Goal: Information Seeking & Learning: Learn about a topic

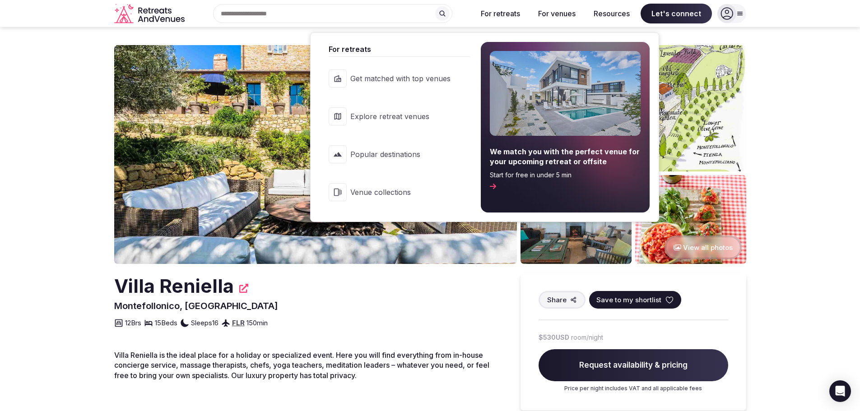
click at [497, 10] on button "For retreats" at bounding box center [501, 14] width 54 height 20
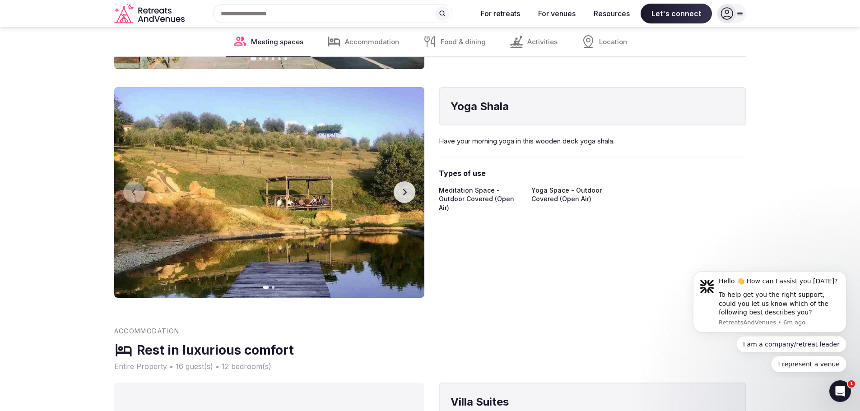
scroll to position [1625, 0]
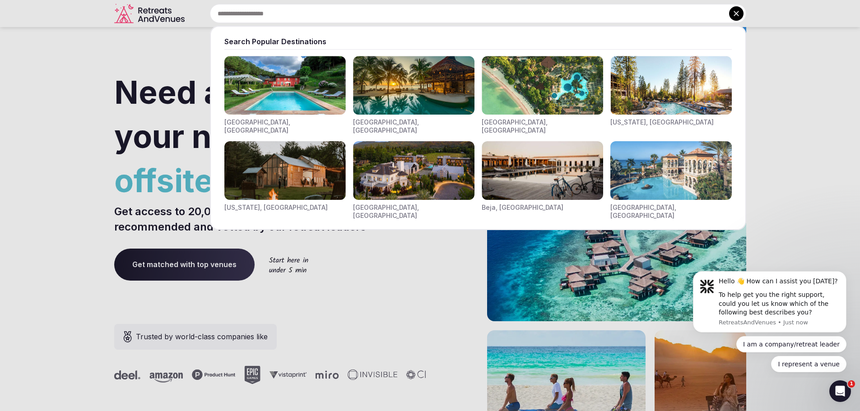
click at [288, 15] on input "text" at bounding box center [478, 13] width 536 height 19
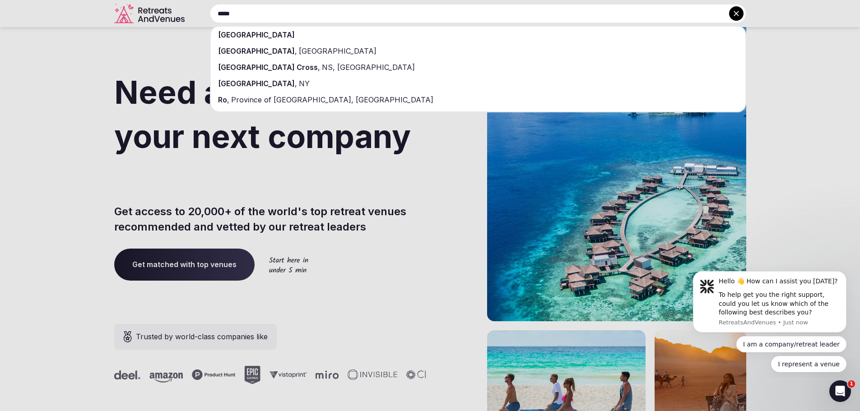
type input "*****"
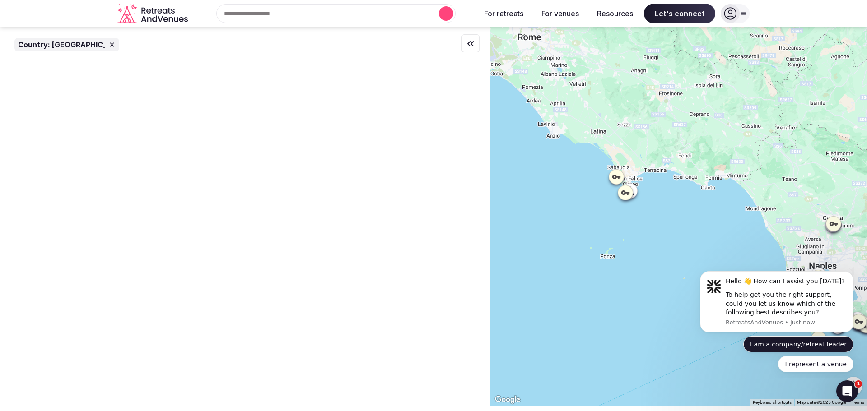
drag, startPoint x: 1328, startPoint y: 409, endPoint x: 809, endPoint y: 347, distance: 522.4
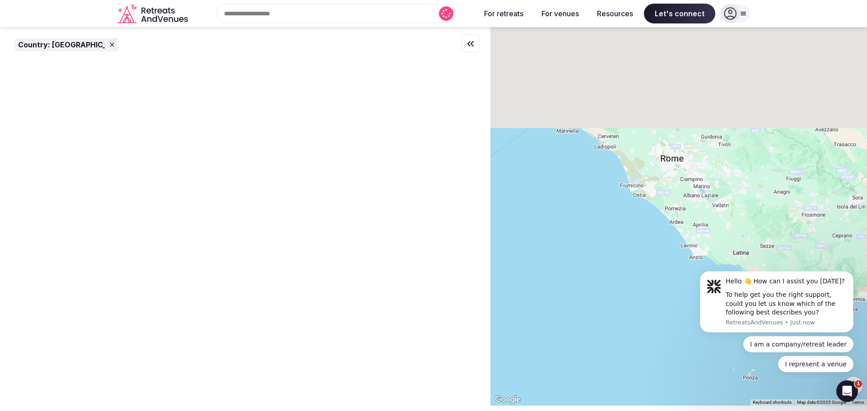
drag, startPoint x: 681, startPoint y: 224, endPoint x: 12, endPoint y: 19, distance: 700.1
click at [849, 405] on div "Keyboard shortcuts Map Data Map data ©2025 Google Map data ©2025 Google 10 km C…" at bounding box center [678, 216] width 376 height 379
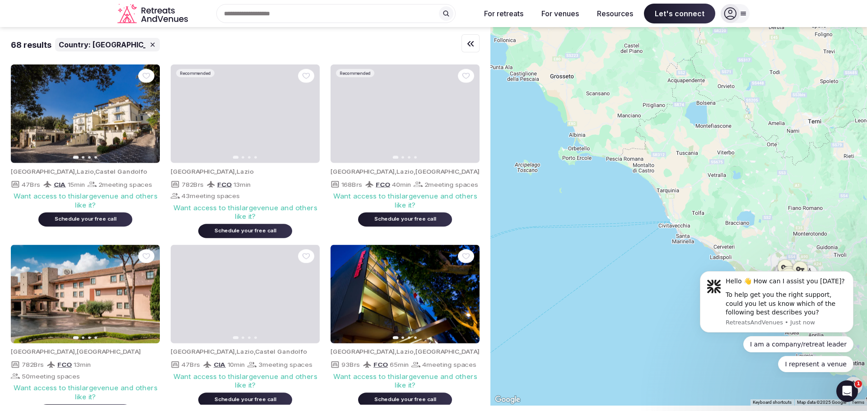
drag, startPoint x: 572, startPoint y: 231, endPoint x: 683, endPoint y: 312, distance: 136.6
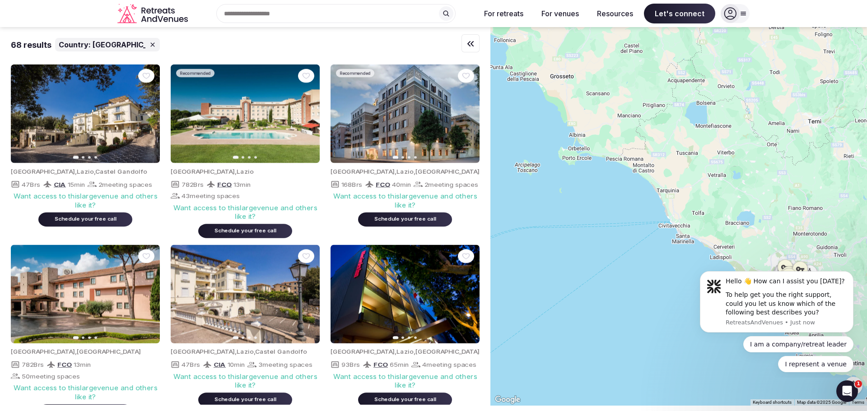
click at [683, 312] on div at bounding box center [678, 216] width 376 height 379
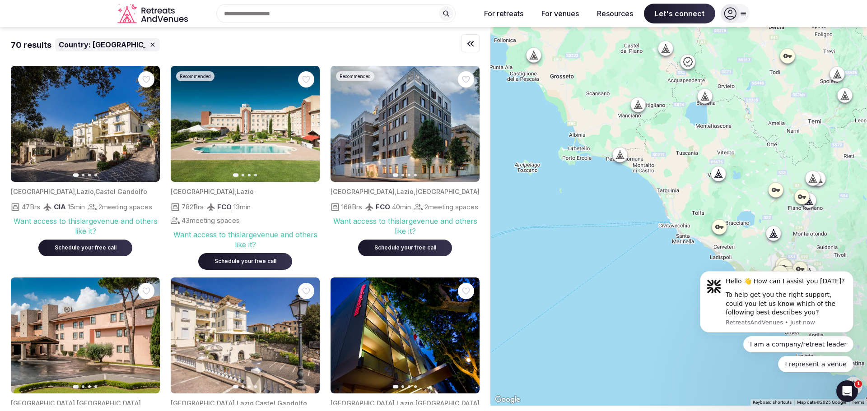
click at [743, 13] on icon at bounding box center [742, 13] width 7 height 7
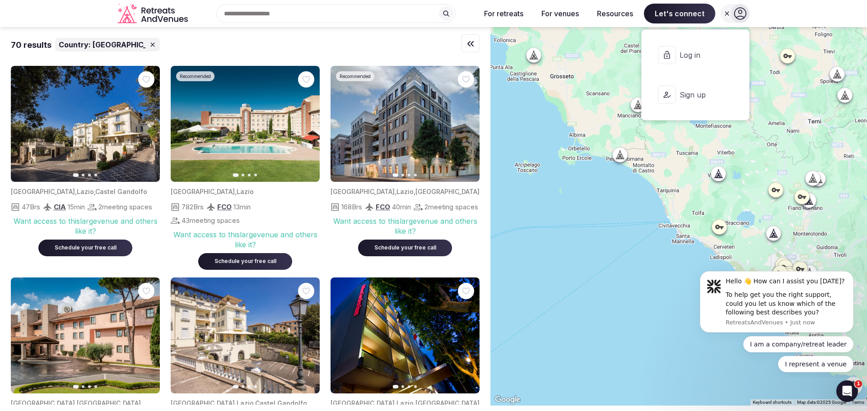
click at [540, 388] on div at bounding box center [678, 216] width 376 height 379
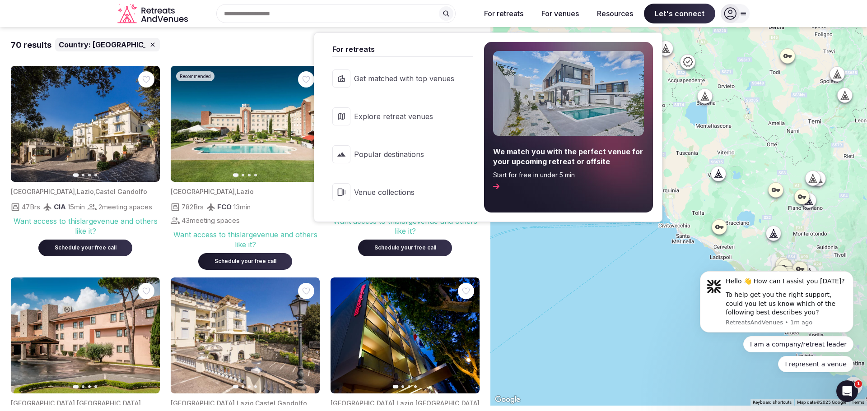
click at [533, 174] on span "Start for free in under 5 min" at bounding box center [568, 175] width 151 height 9
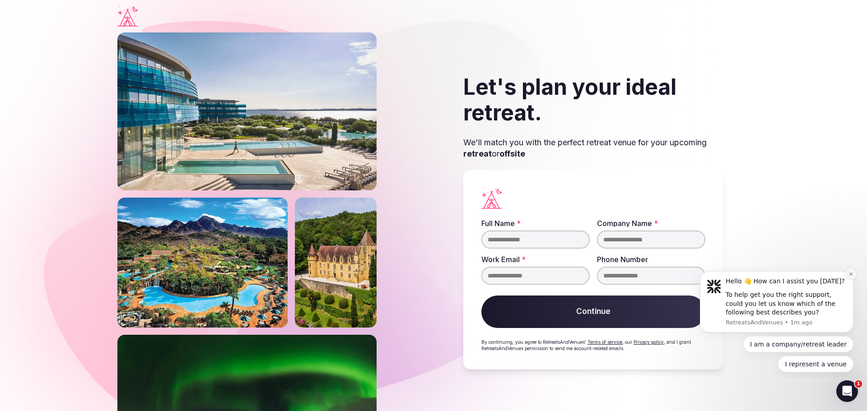
click at [851, 275] on icon "Dismiss notification" at bounding box center [850, 274] width 3 height 3
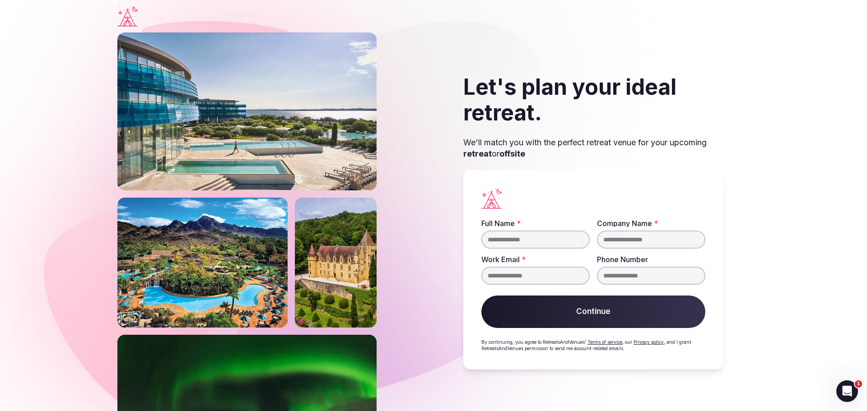
click at [544, 236] on input "Full Name *" at bounding box center [535, 240] width 108 height 18
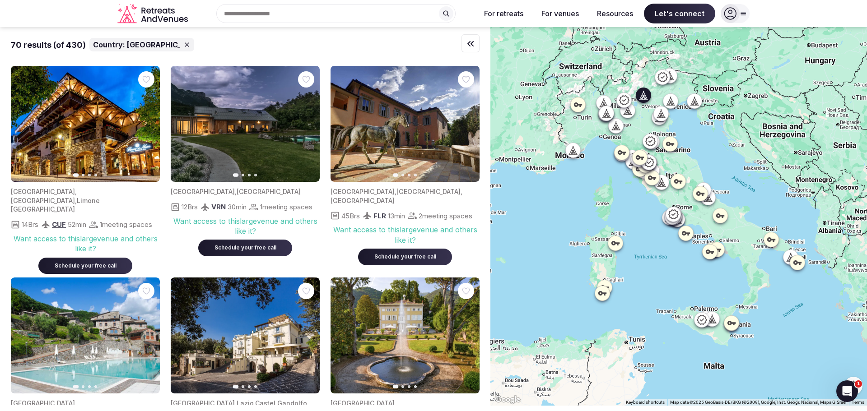
click at [309, 123] on icon "button" at bounding box center [306, 124] width 7 height 7
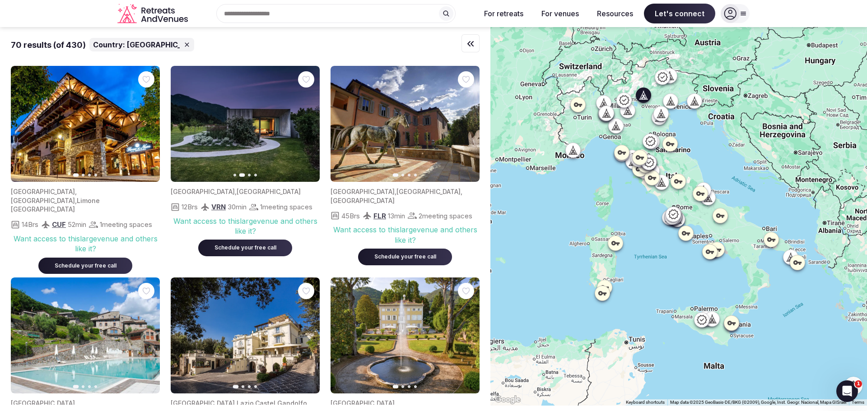
click at [309, 123] on icon "button" at bounding box center [306, 124] width 7 height 7
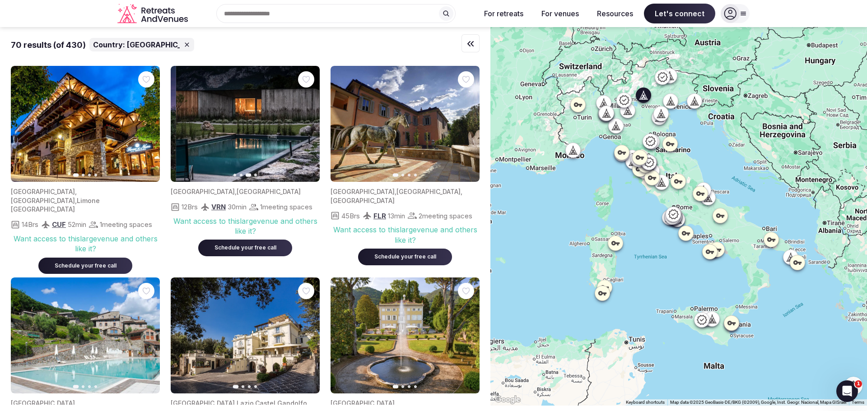
click at [309, 123] on icon "button" at bounding box center [306, 124] width 7 height 7
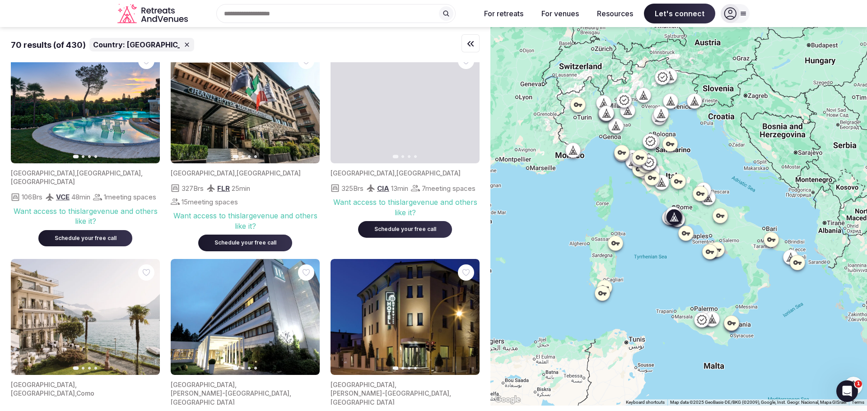
scroll to position [2481, 0]
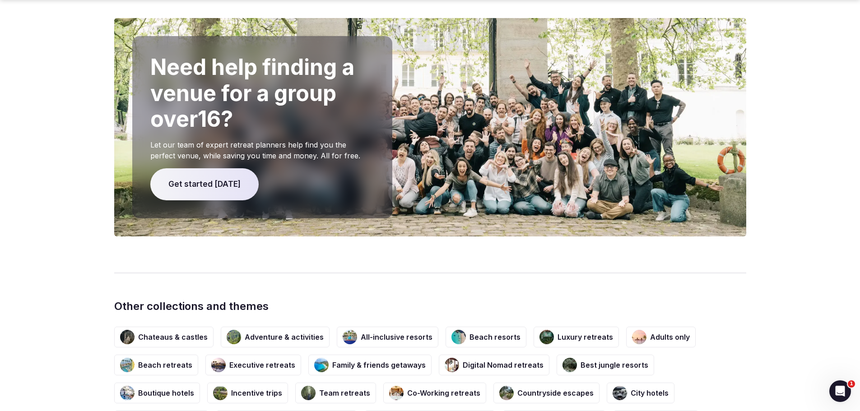
scroll to position [1444, 0]
